Goal: Task Accomplishment & Management: Manage account settings

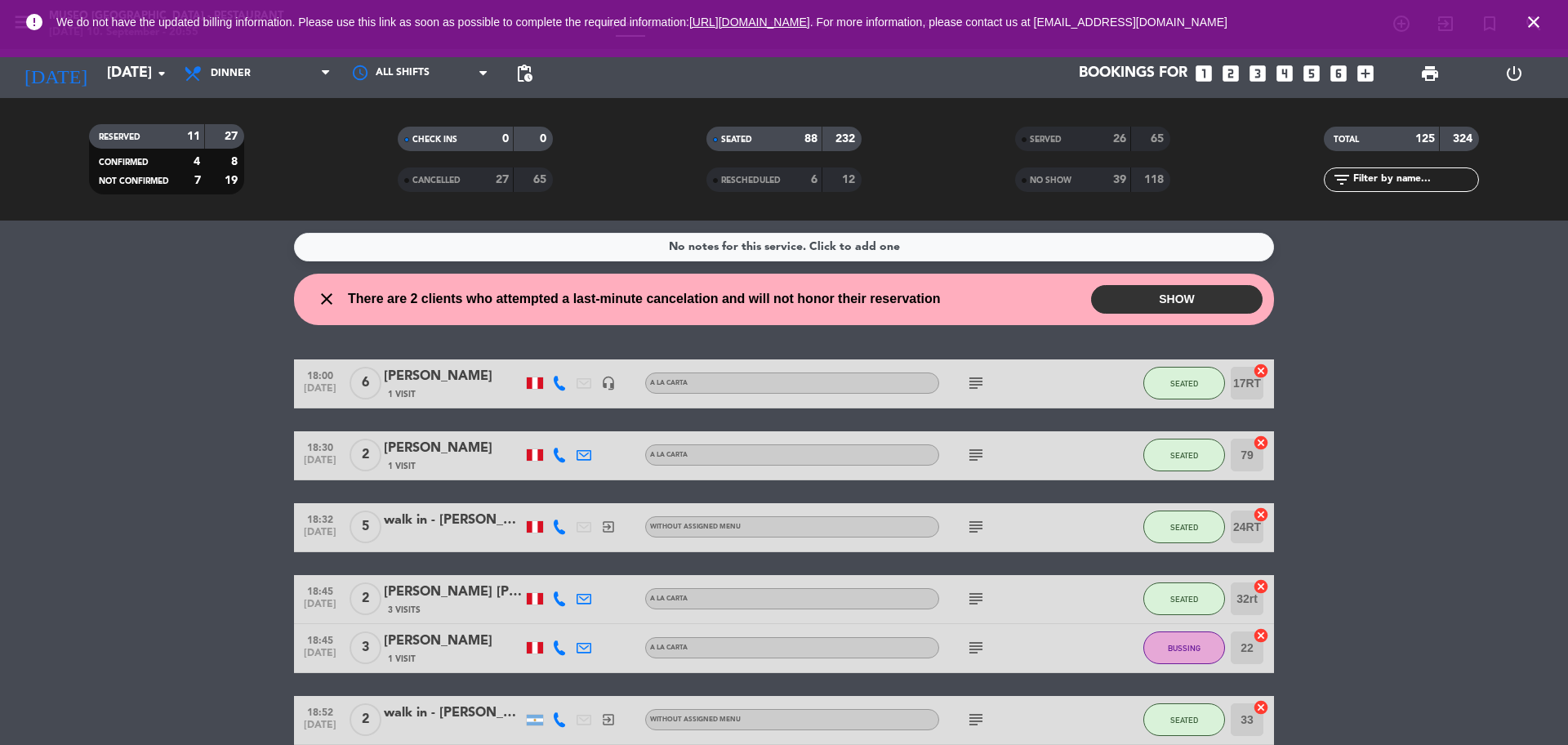
click at [1063, 181] on span "NO SHOW" at bounding box center [1050, 181] width 41 height 8
click at [1059, 140] on span "SERVED" at bounding box center [1046, 140] width 32 height 8
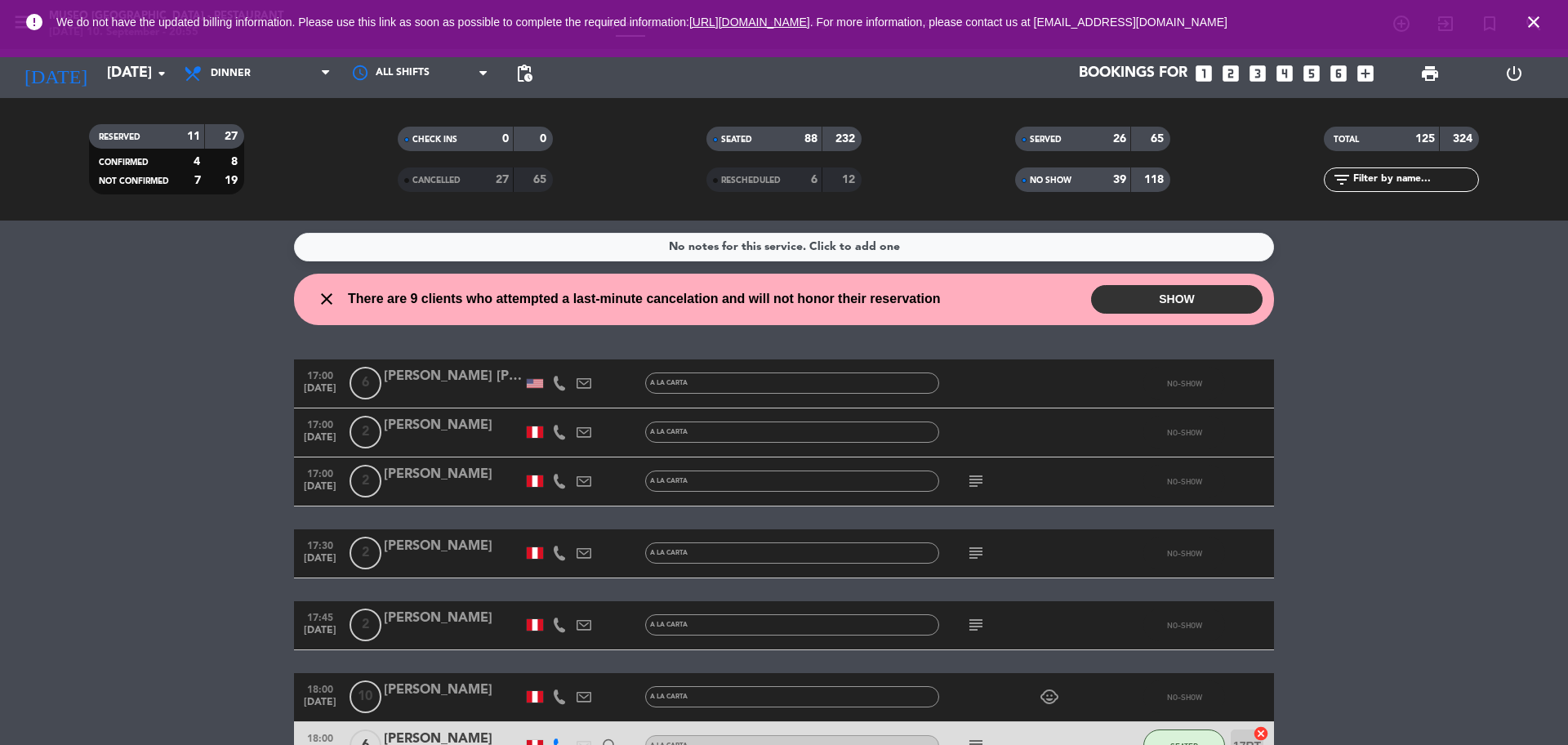
click at [1428, 186] on input "text" at bounding box center [1415, 179] width 127 height 18
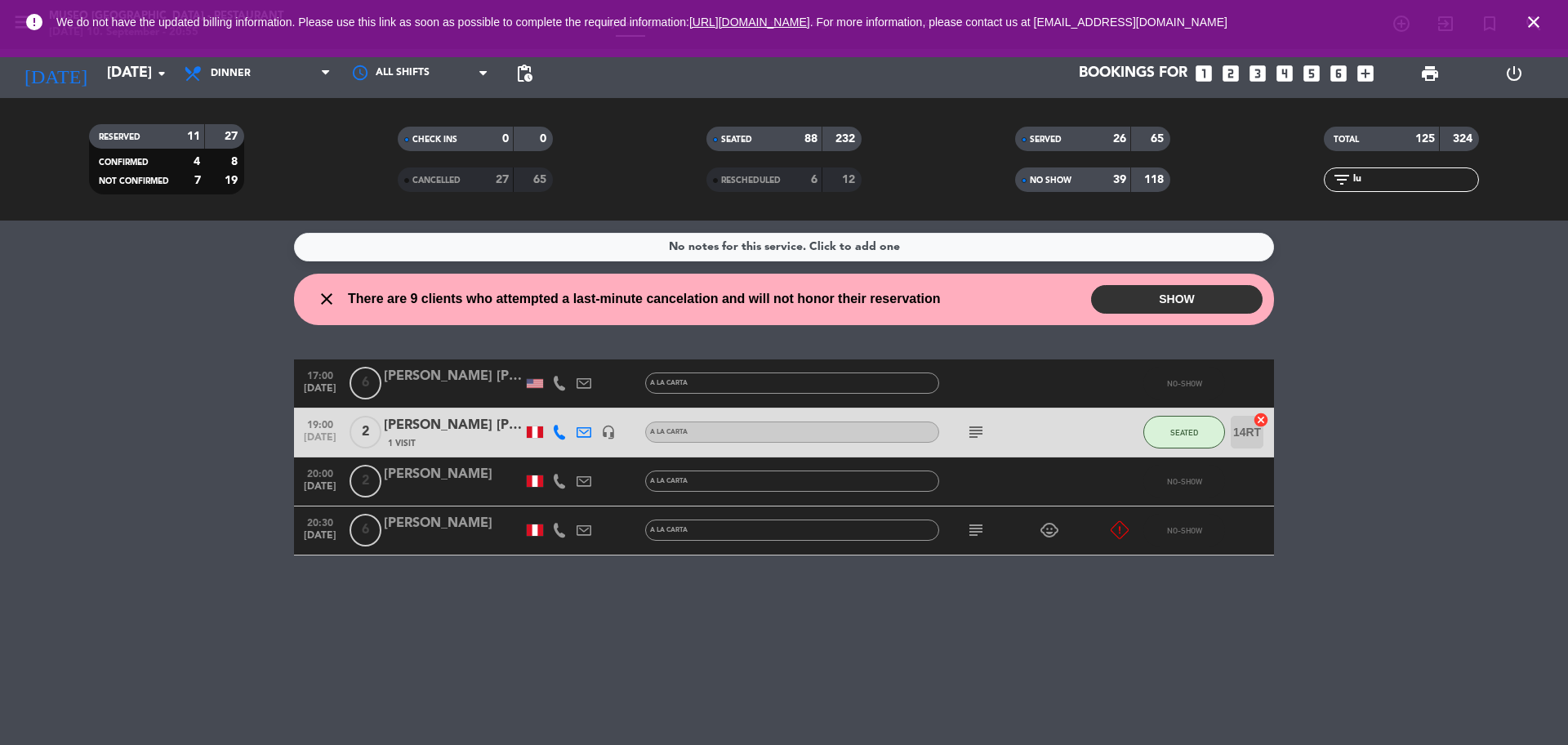
type input "l"
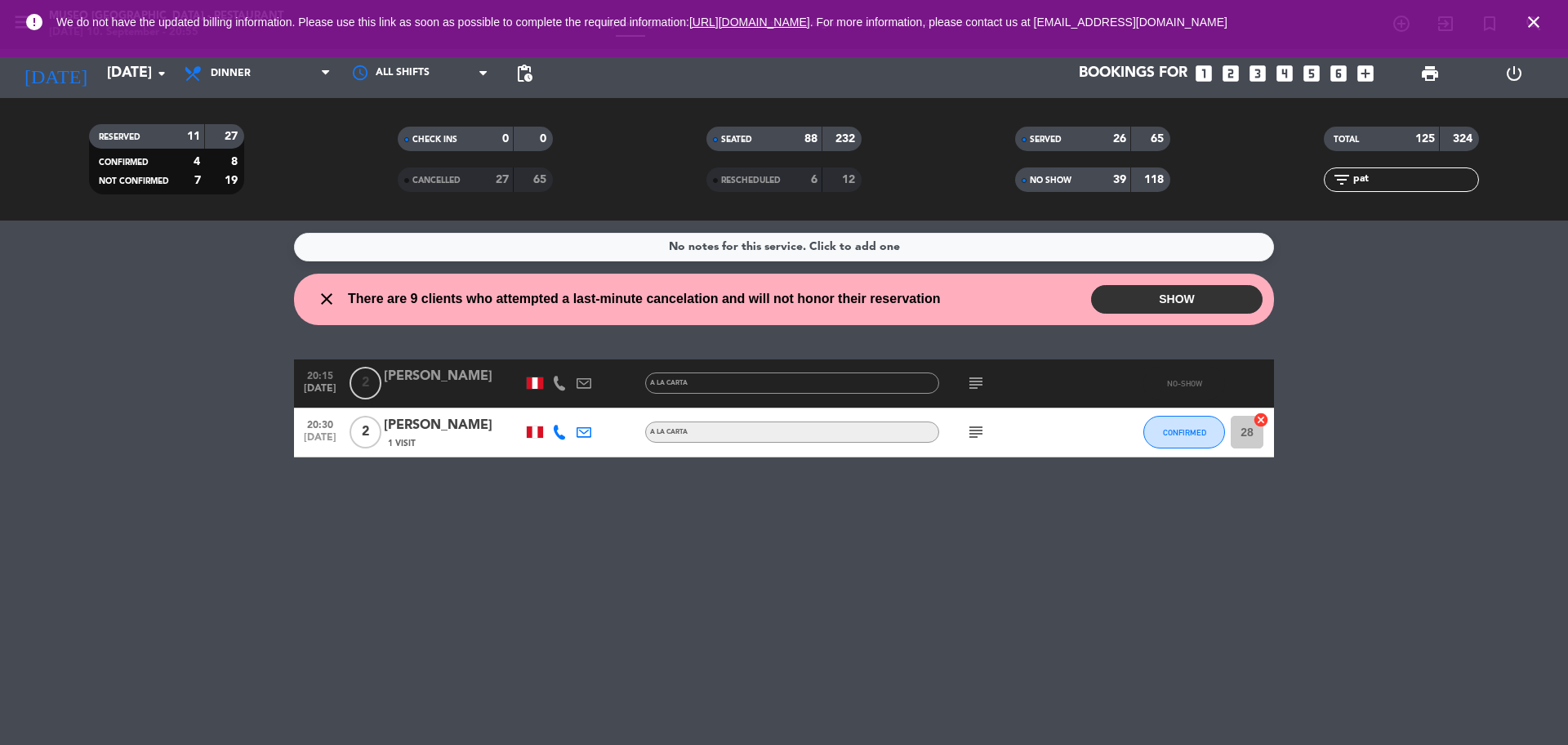
type input "pat"
click at [487, 424] on div "[PERSON_NAME]" at bounding box center [453, 425] width 139 height 21
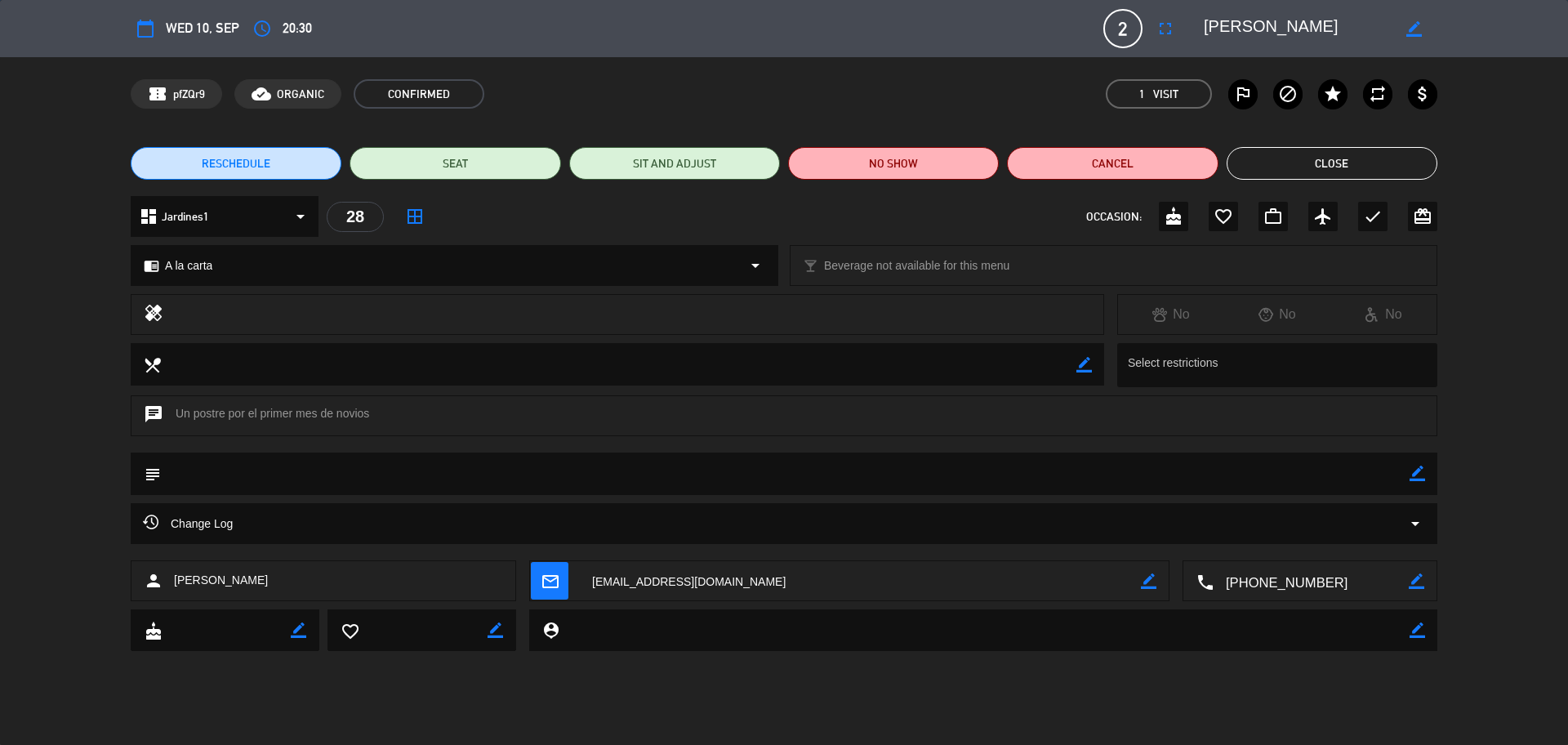
click at [1326, 158] on button "Close" at bounding box center [1333, 163] width 211 height 33
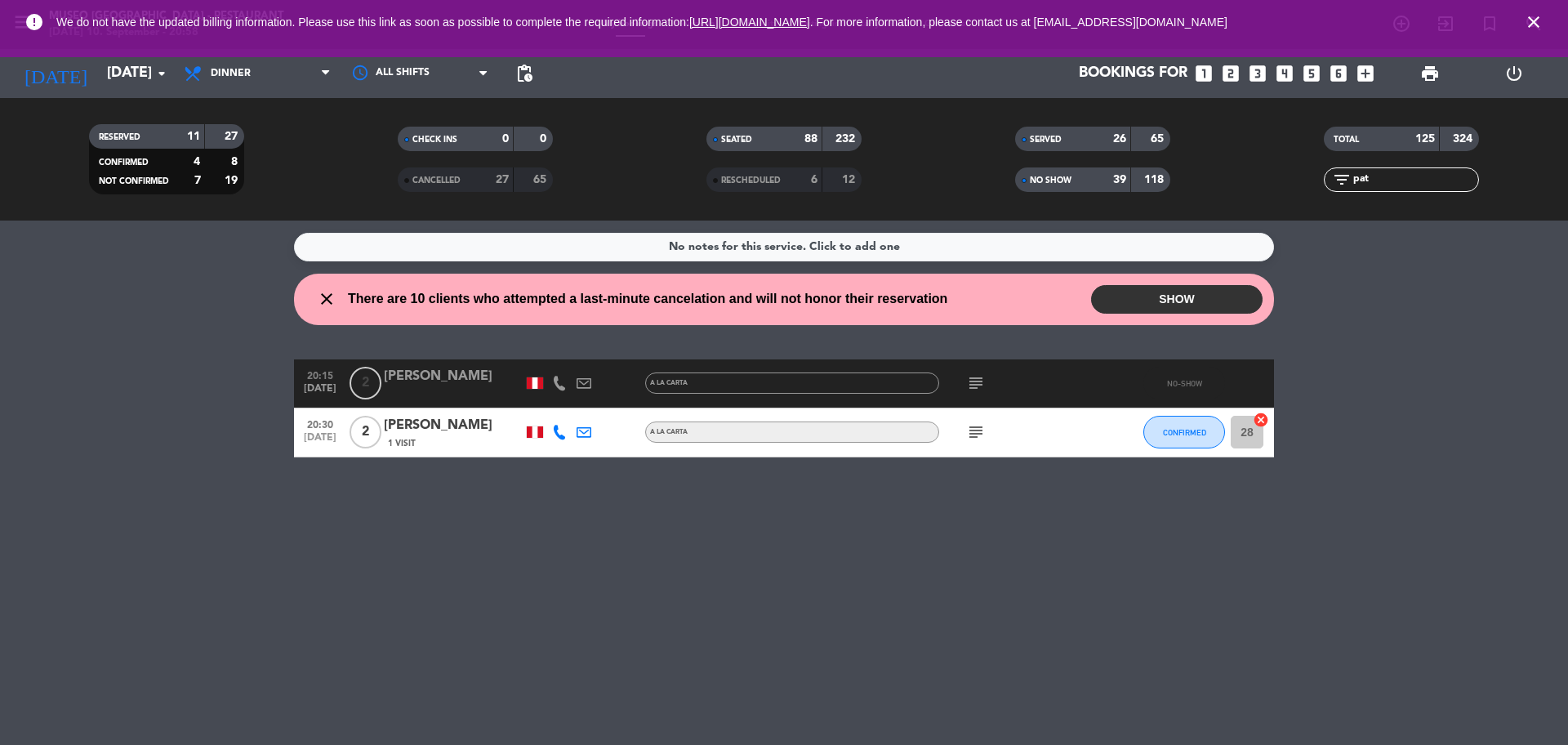
click at [1379, 175] on input "pat" at bounding box center [1415, 179] width 127 height 18
click at [1365, 163] on div "TOTAL 125 324" at bounding box center [1402, 147] width 309 height 40
click at [1384, 181] on input "pat" at bounding box center [1415, 179] width 127 height 18
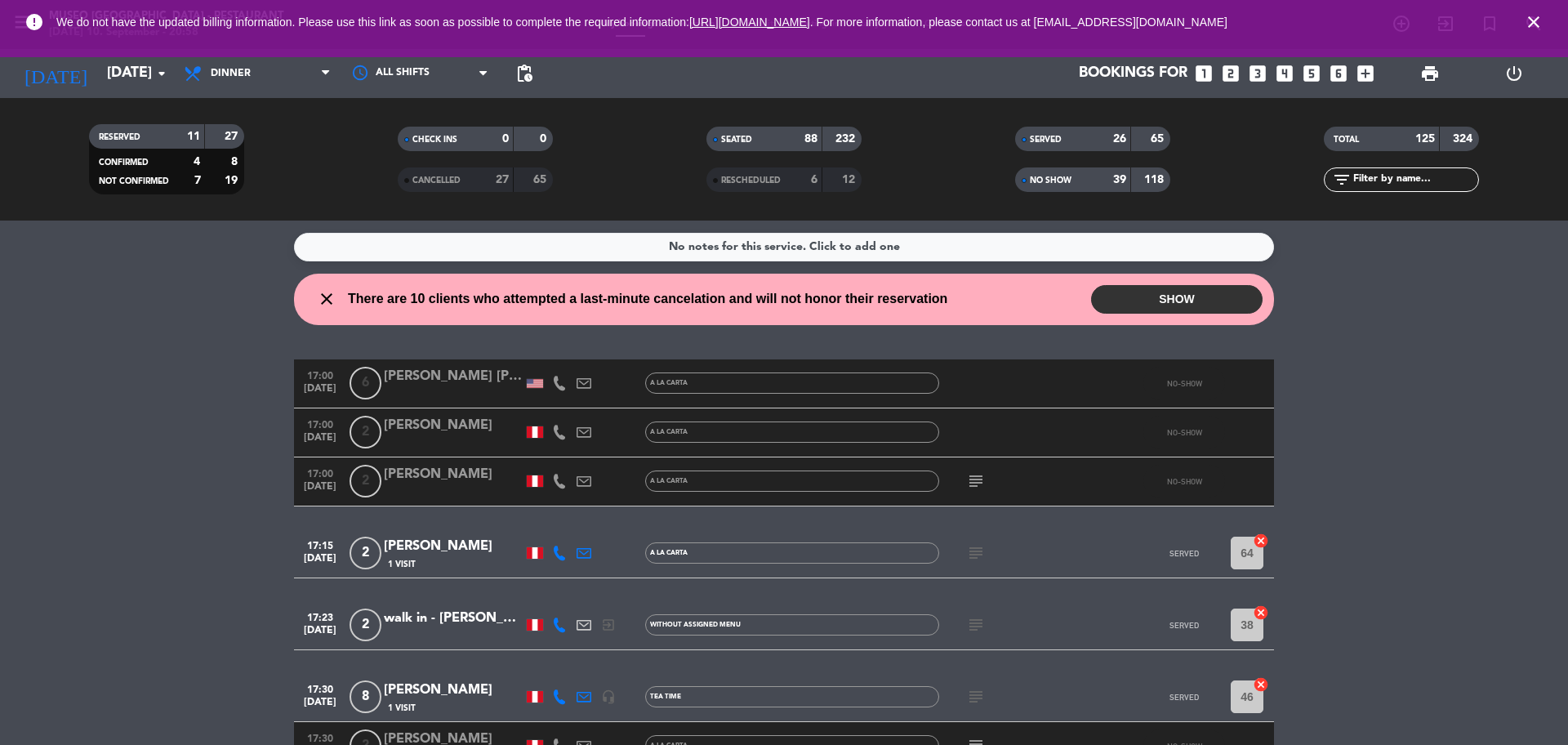
click at [1535, 13] on icon "close" at bounding box center [1533, 22] width 19 height 19
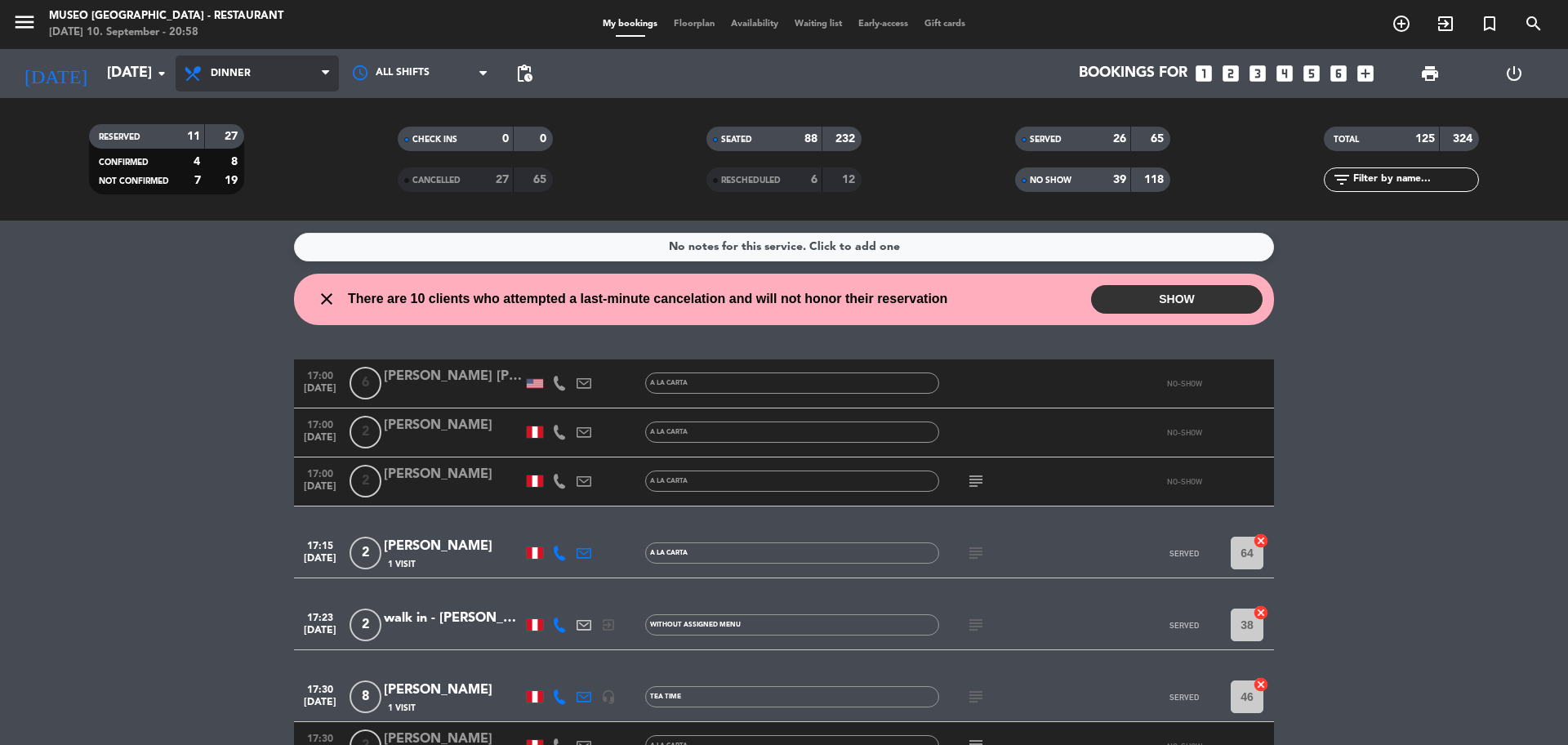
click at [232, 64] on span "Dinner" at bounding box center [257, 73] width 164 height 36
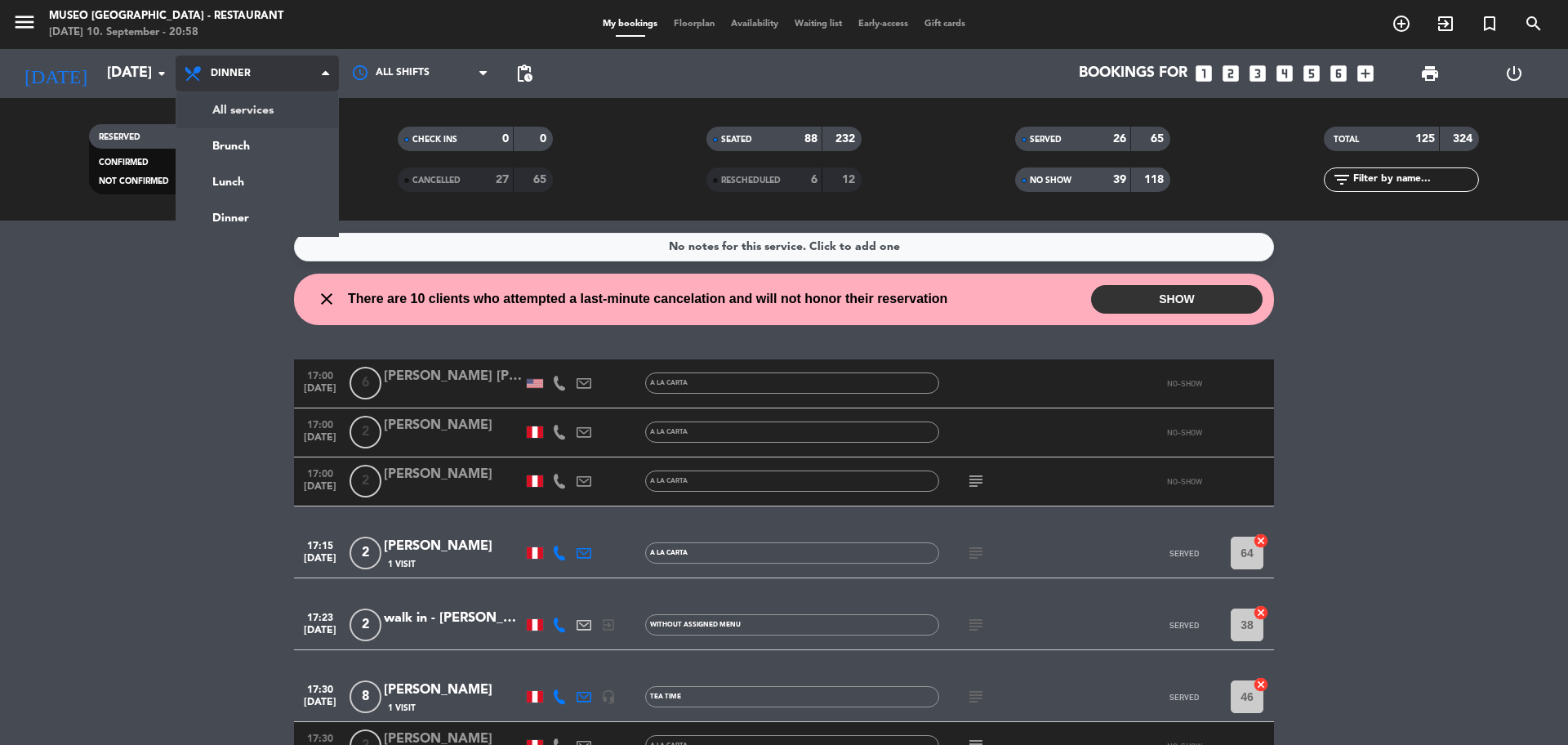
click at [267, 101] on div "menu [GEOGRAPHIC_DATA] - Restaurant [DATE] 10. September - 20:58 My bookings Fl…" at bounding box center [784, 110] width 1568 height 220
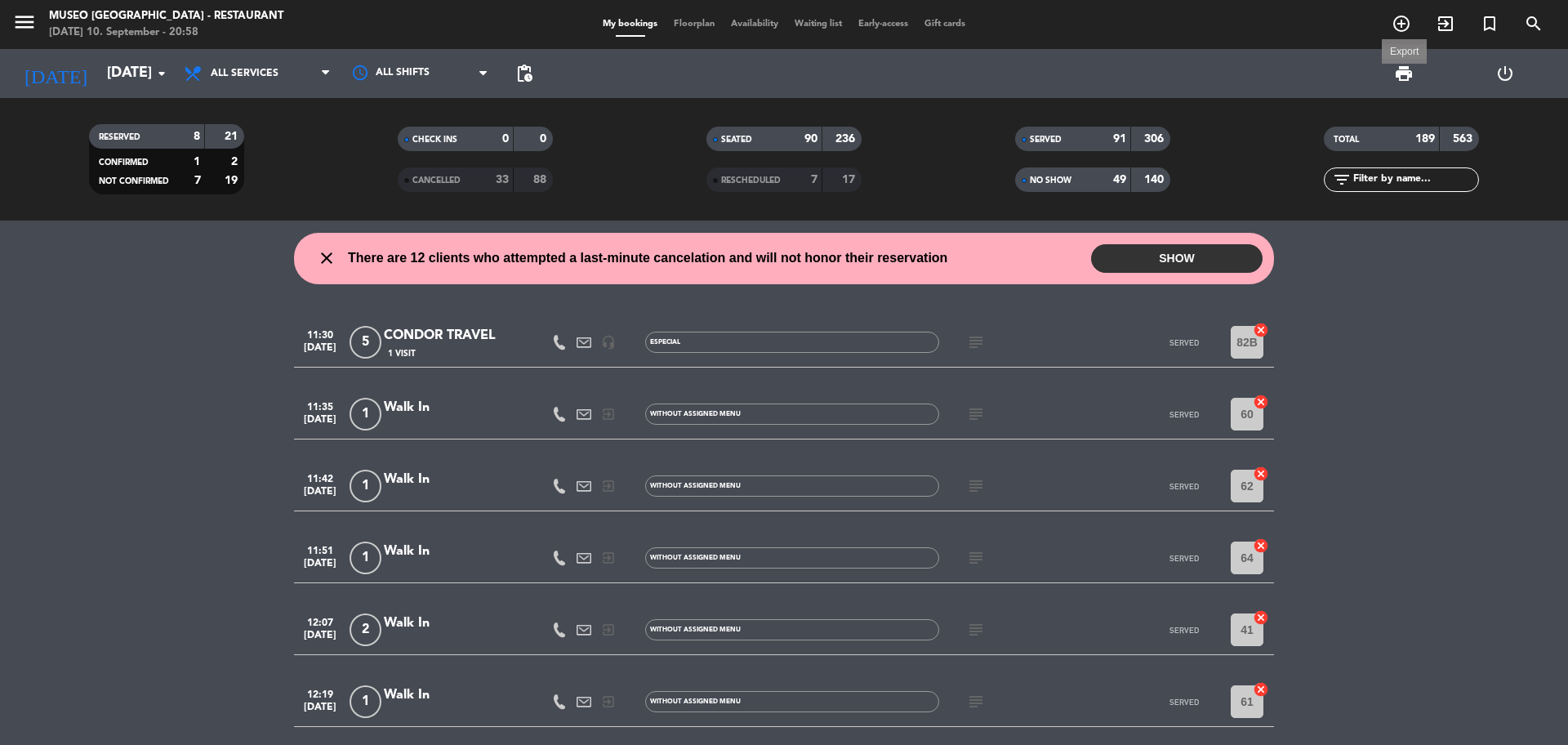
click at [1394, 82] on span "print" at bounding box center [1403, 73] width 19 height 19
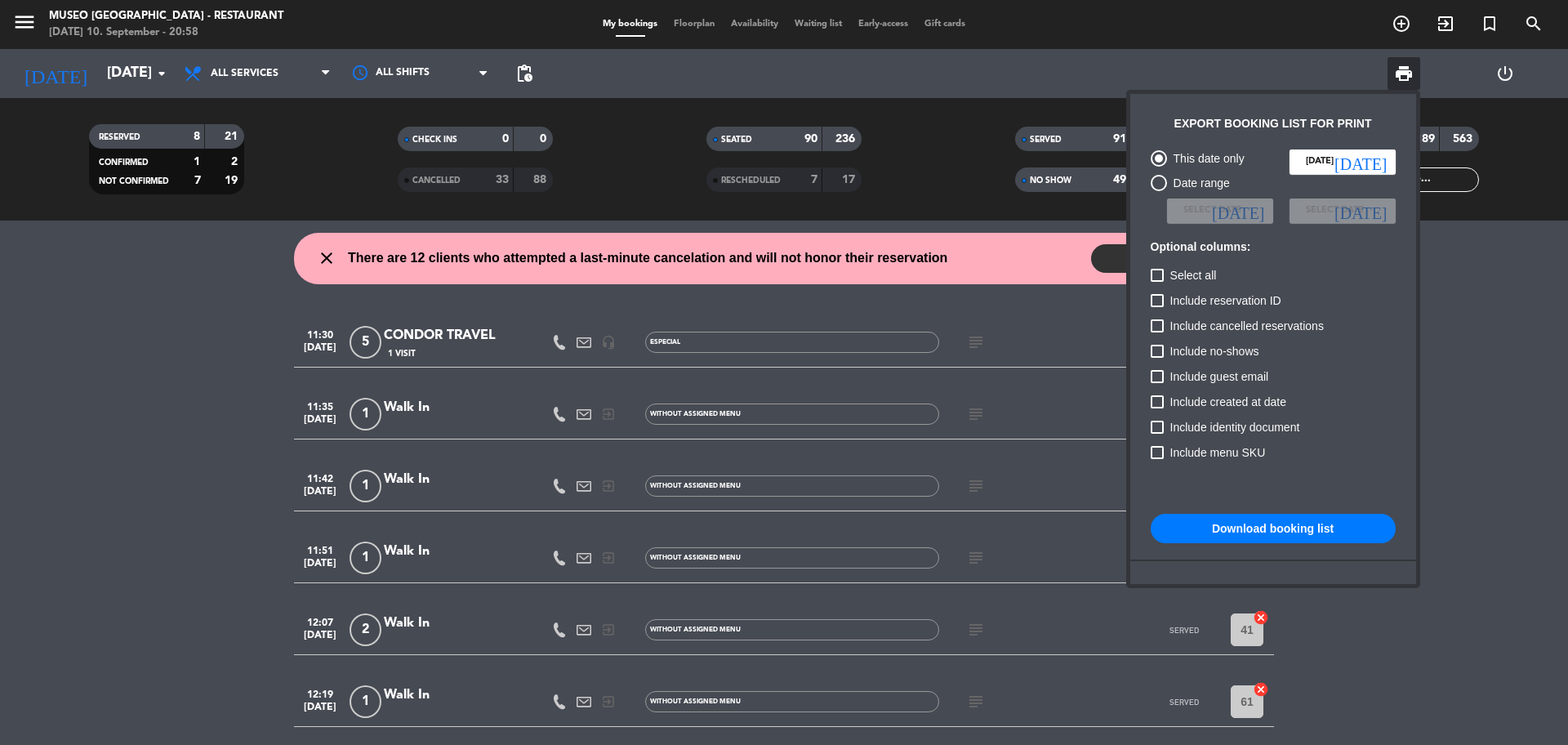
click at [1243, 346] on span "Include no-shows" at bounding box center [1214, 351] width 89 height 19
click at [1157, 358] on input "Include no-shows" at bounding box center [1156, 358] width 1 height 1
checkbox input "true"
click at [1268, 325] on span "Include cancelled reservations" at bounding box center [1247, 326] width 154 height 19
click at [1157, 332] on input "Include cancelled reservations" at bounding box center [1156, 332] width 1 height 1
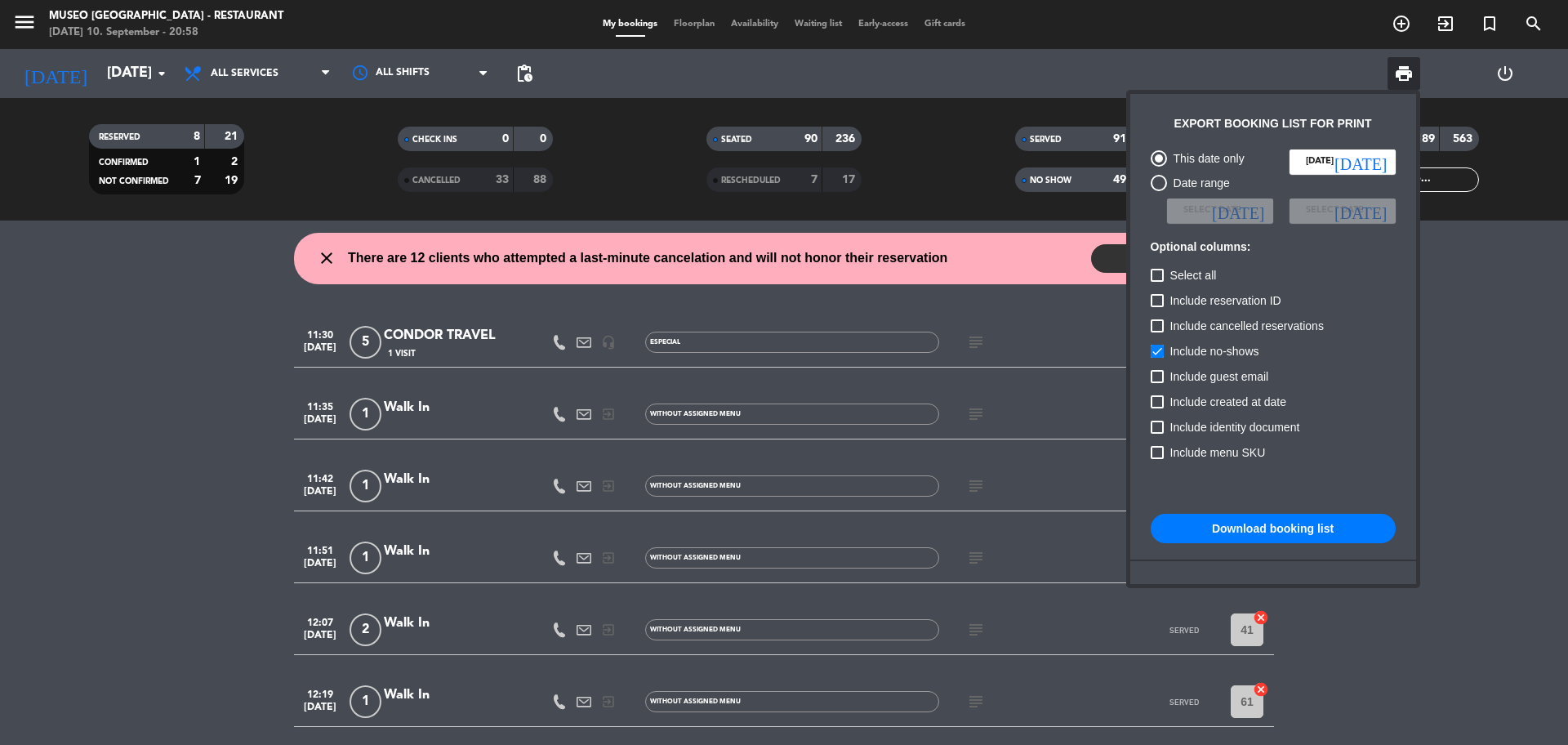
checkbox input "true"
click at [1273, 521] on button "Download booking list" at bounding box center [1273, 528] width 245 height 30
click at [1430, 294] on div at bounding box center [784, 372] width 1568 height 745
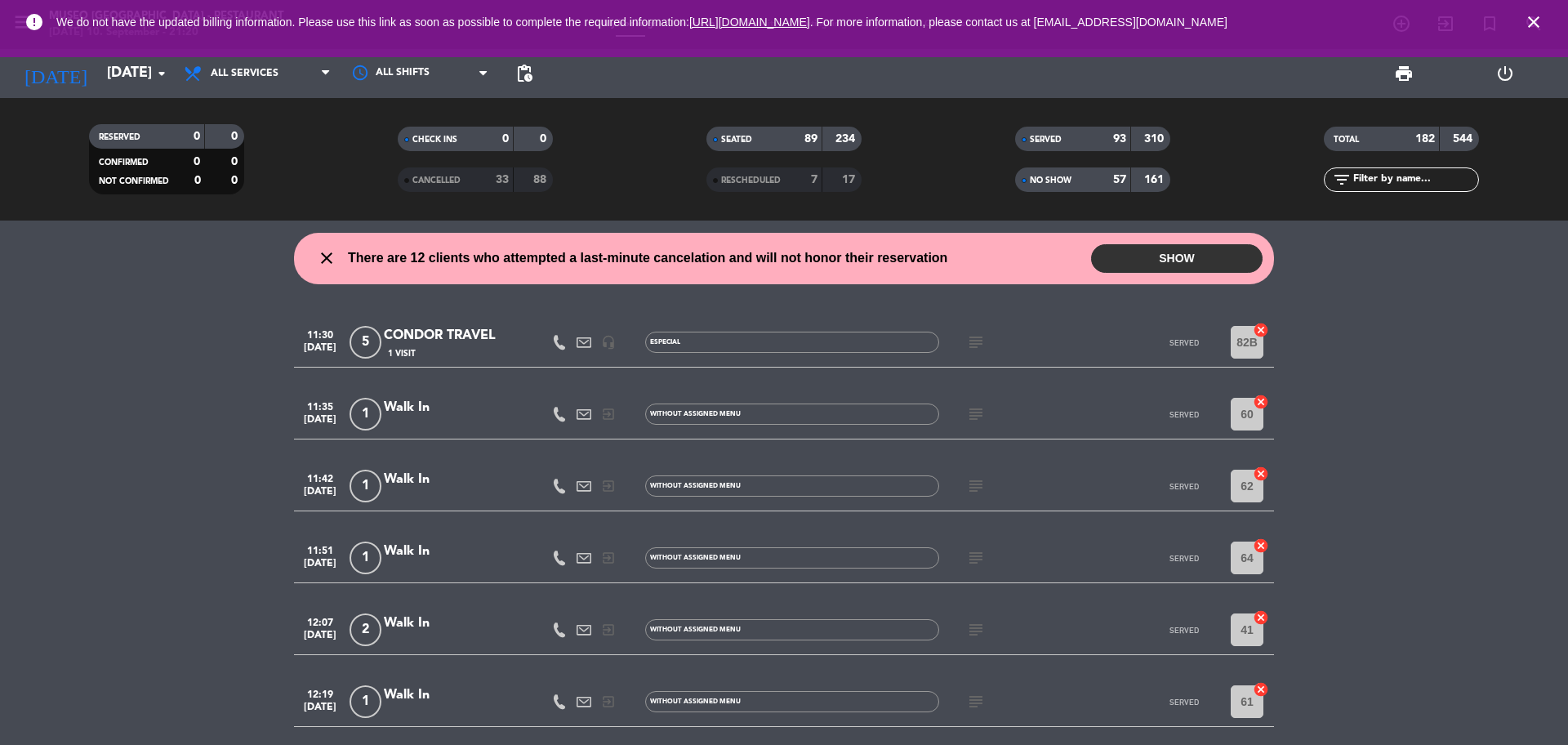
click at [1414, 186] on input "text" at bounding box center [1415, 179] width 127 height 18
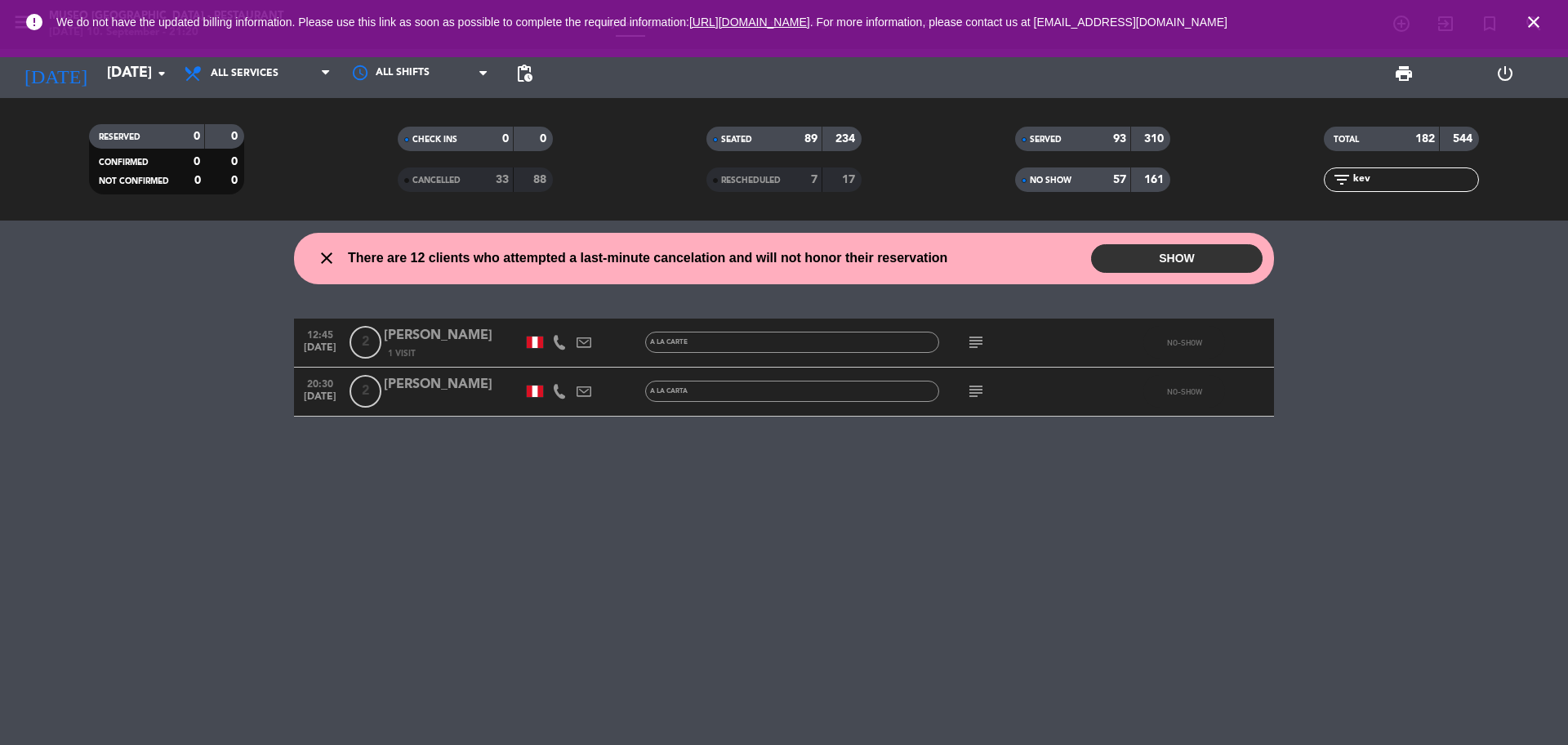
type input "kev"
click at [430, 385] on div "[PERSON_NAME]" at bounding box center [453, 384] width 139 height 21
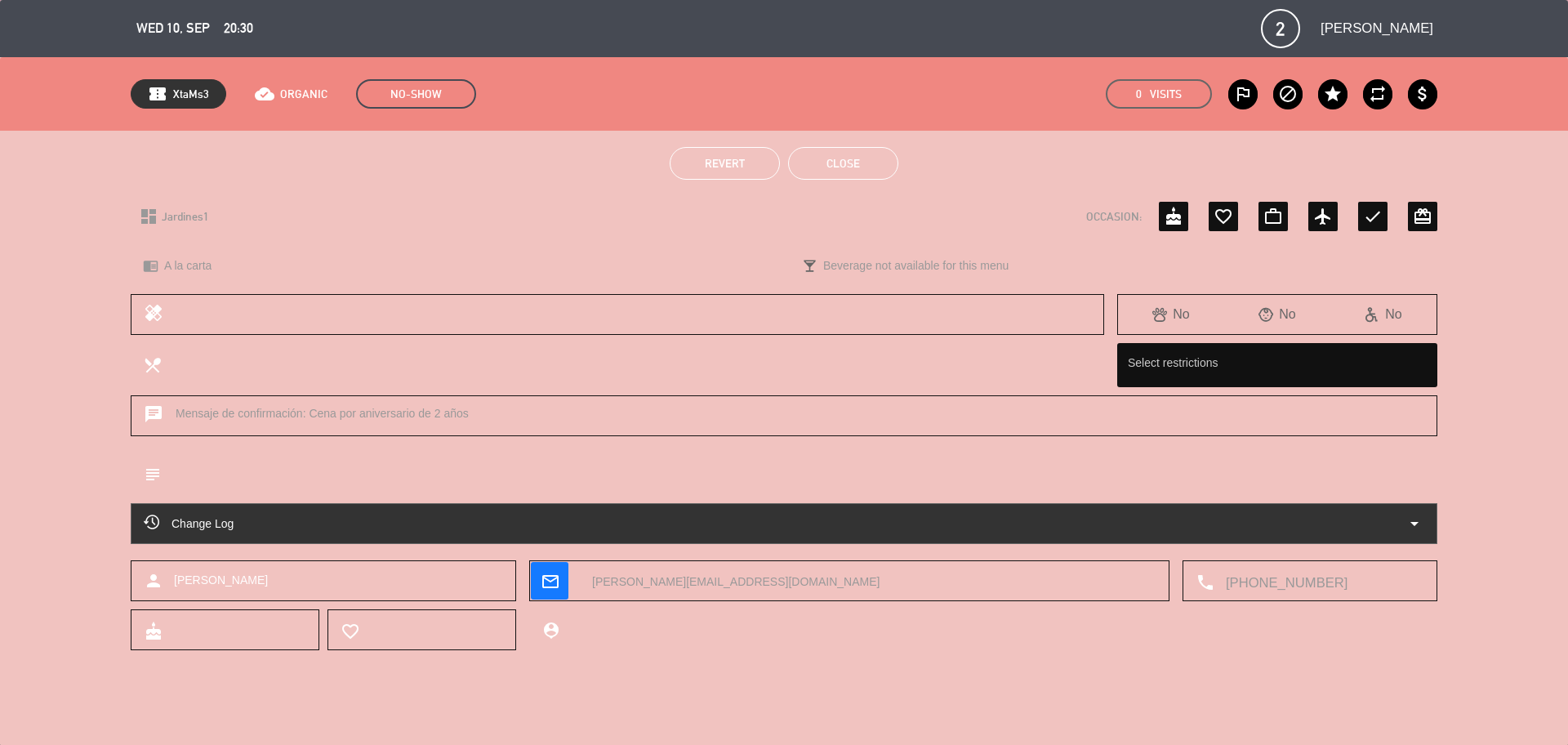
click at [714, 159] on span "Revert" at bounding box center [724, 163] width 40 height 13
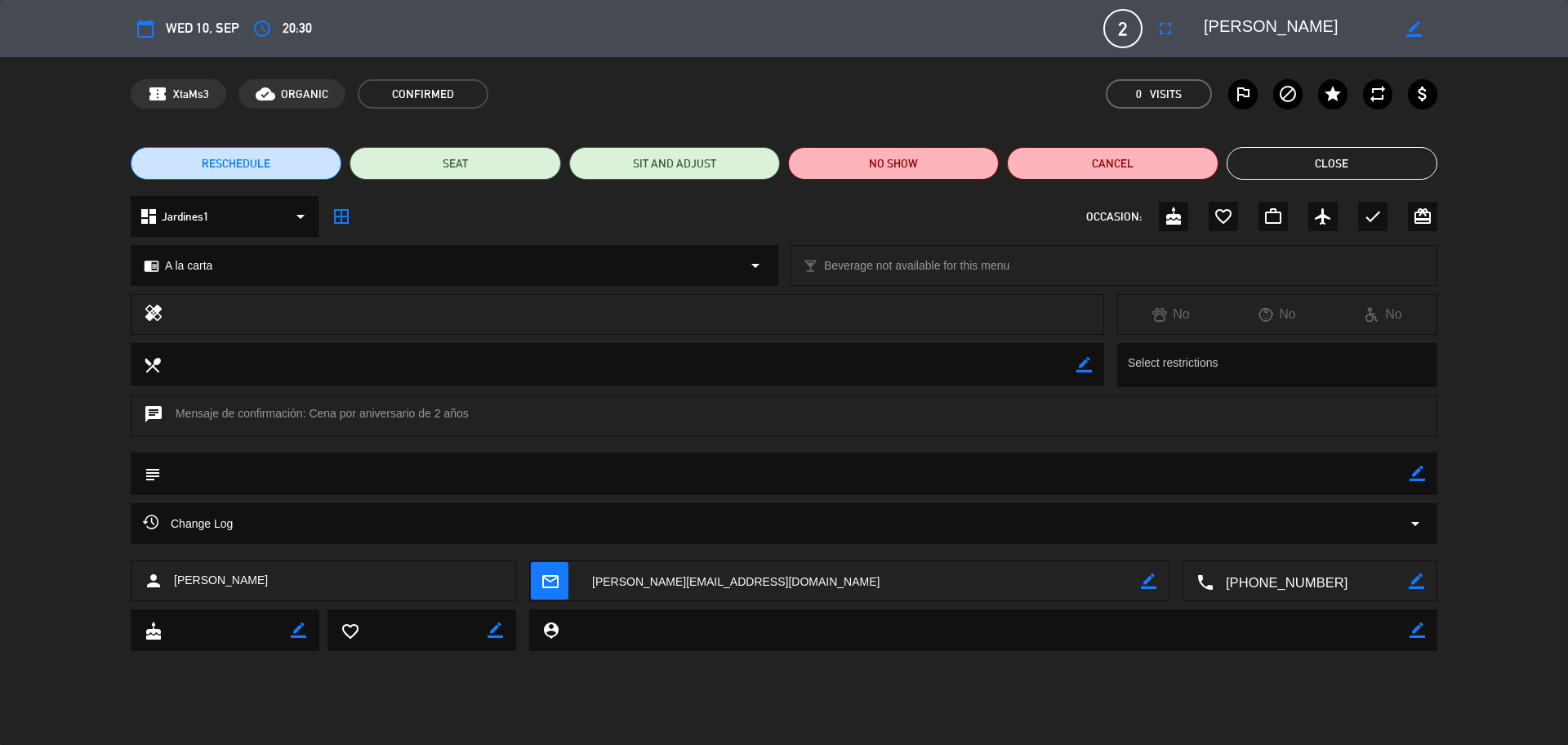
click at [1344, 165] on button "Close" at bounding box center [1333, 163] width 211 height 33
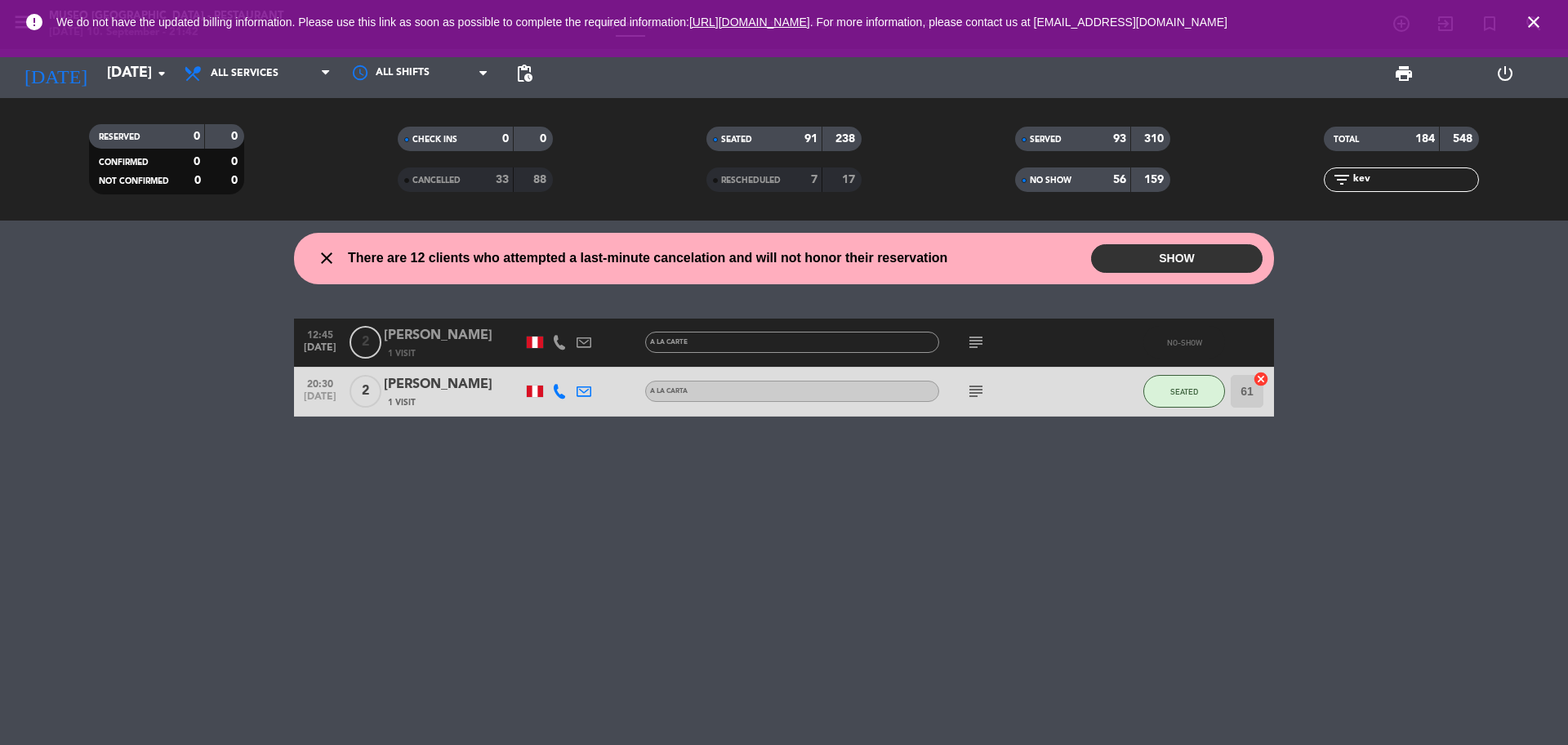
click at [1548, 20] on span "close" at bounding box center [1533, 22] width 44 height 44
click at [1538, 18] on icon "close" at bounding box center [1533, 22] width 19 height 19
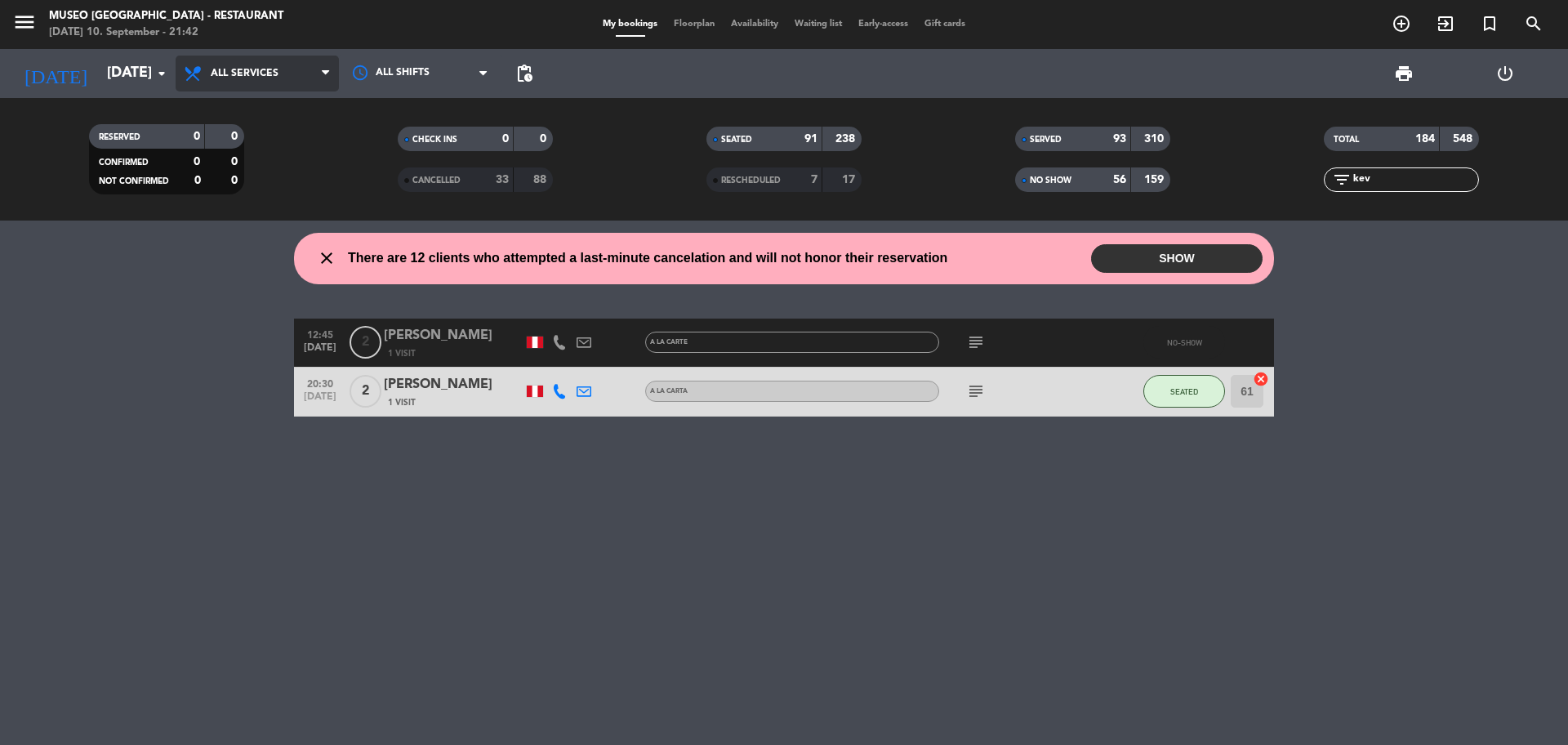
click at [214, 67] on span "All services" at bounding box center [245, 73] width 68 height 12
click at [266, 113] on div "menu [GEOGRAPHIC_DATA] - Restaurant [DATE] 10. September - 21:42 My bookings Fl…" at bounding box center [784, 110] width 1568 height 220
click at [1390, 181] on input "kev" at bounding box center [1415, 179] width 127 height 18
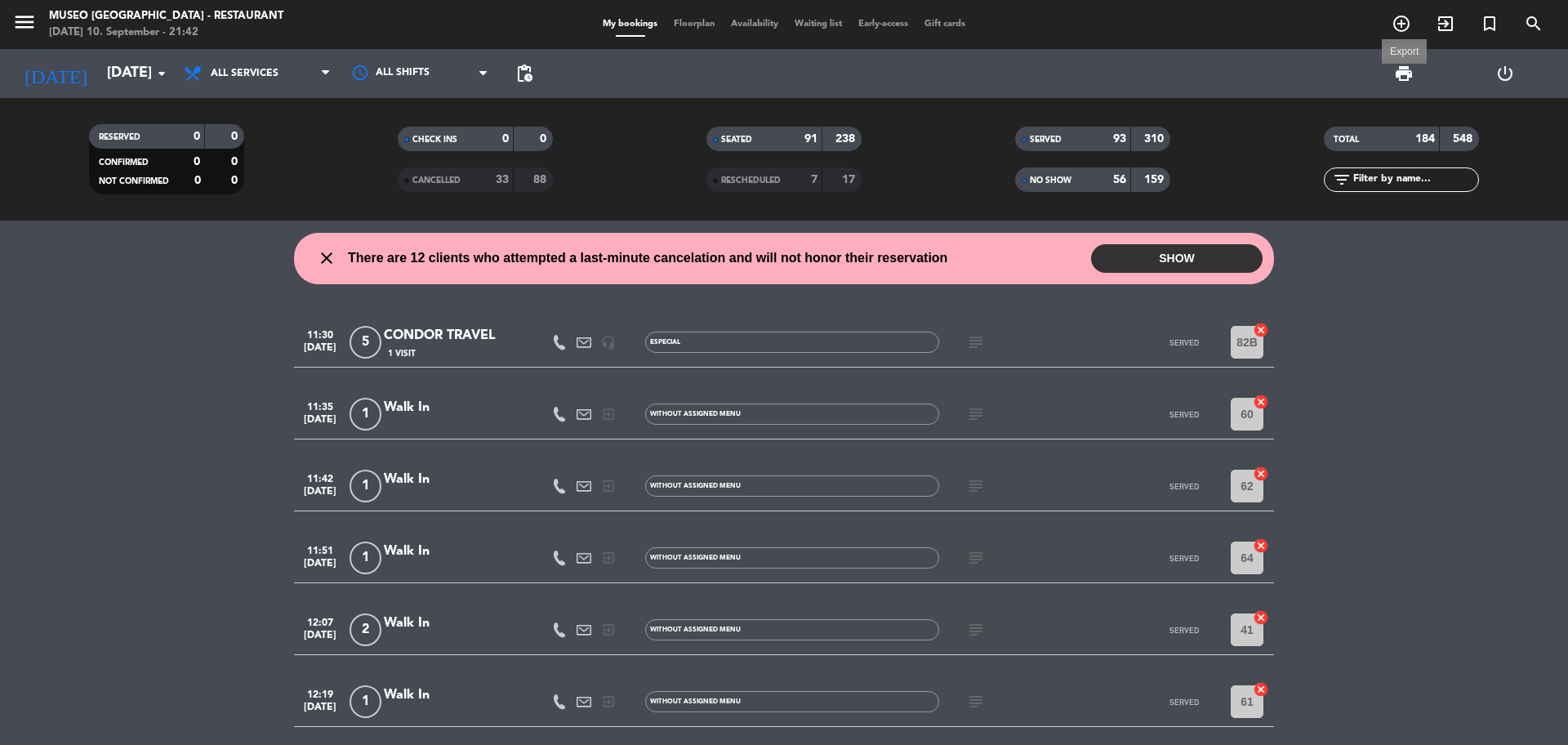
click at [1408, 67] on span "print" at bounding box center [1403, 73] width 19 height 19
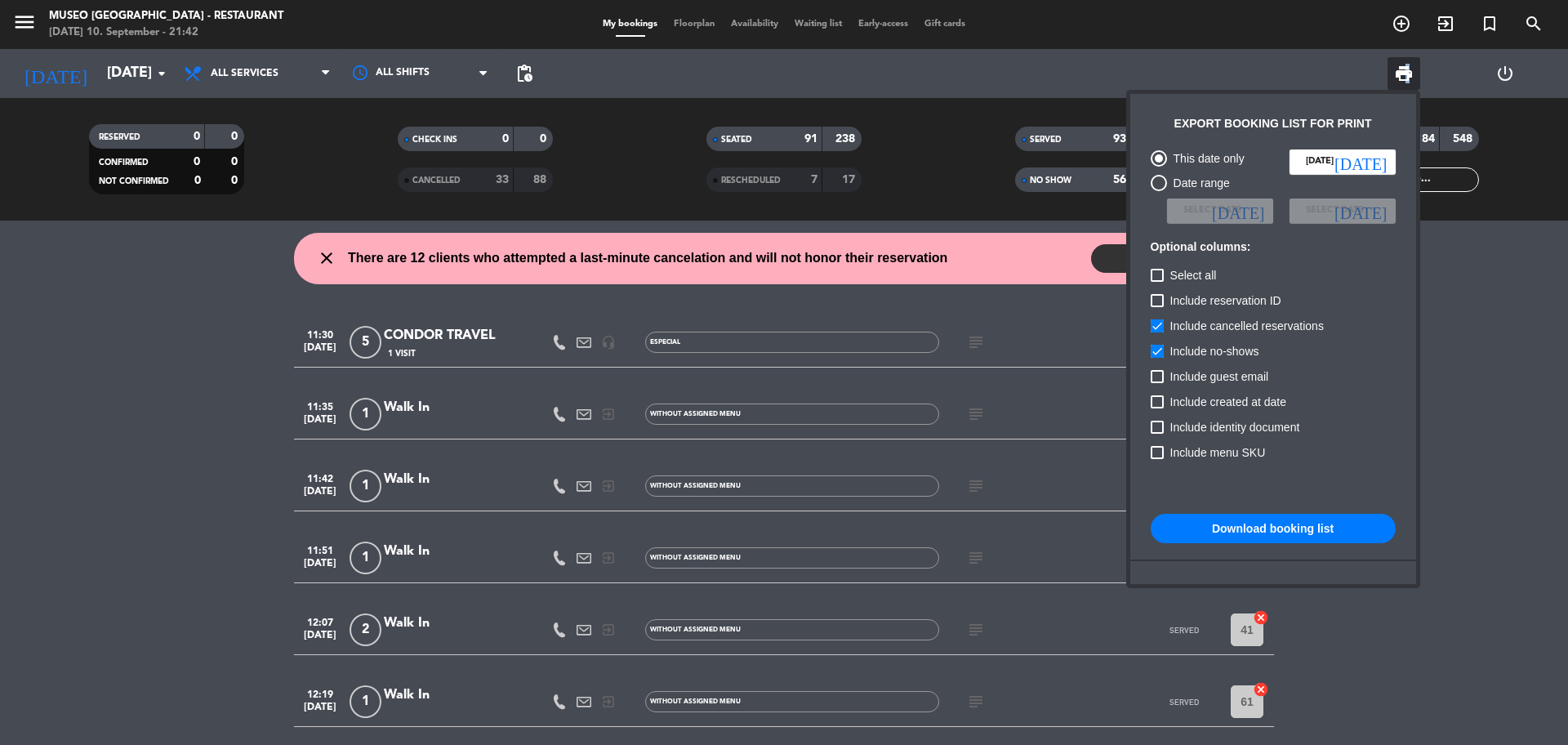
click at [1279, 522] on button "Download booking list" at bounding box center [1273, 528] width 245 height 30
